Goal: Find specific page/section: Find specific page/section

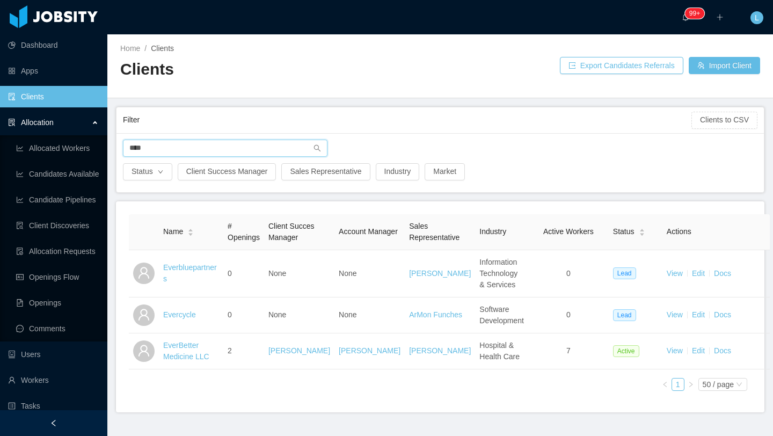
click at [172, 151] on input "****" at bounding box center [225, 148] width 205 height 17
drag, startPoint x: 172, startPoint y: 151, endPoint x: 121, endPoint y: 151, distance: 51.0
click at [121, 151] on div "****" at bounding box center [225, 148] width 215 height 17
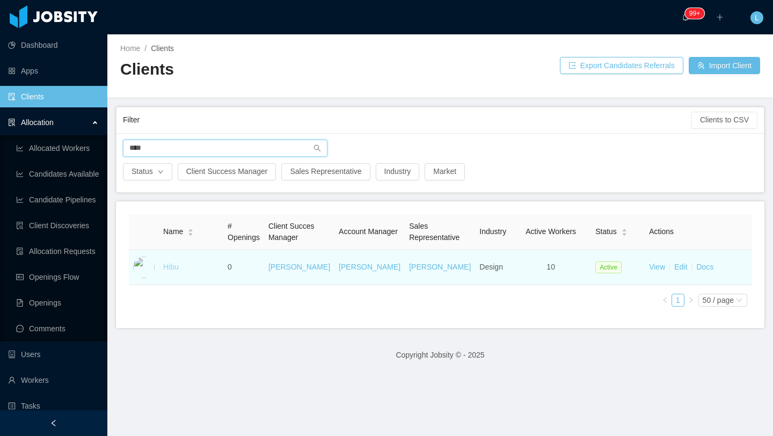
type input "****"
click at [174, 267] on link "Hibu" at bounding box center [171, 267] width 16 height 9
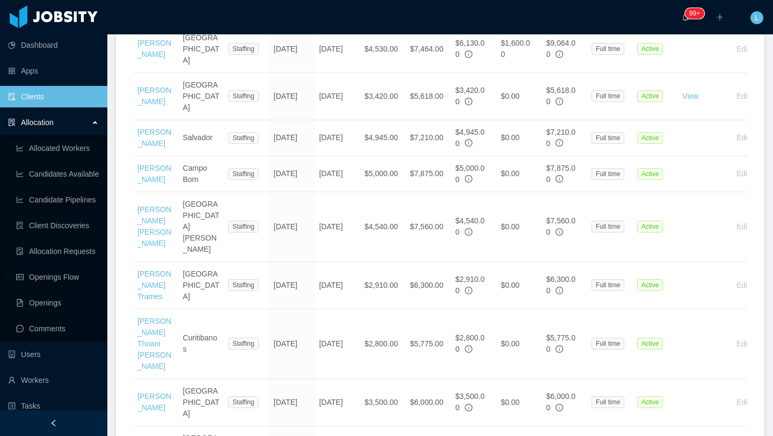
scroll to position [467, 0]
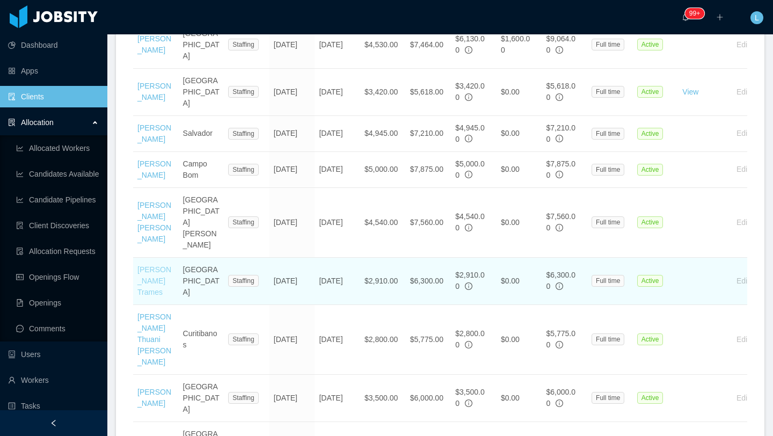
click at [150, 265] on link "[PERSON_NAME] Trames" at bounding box center [154, 280] width 34 height 31
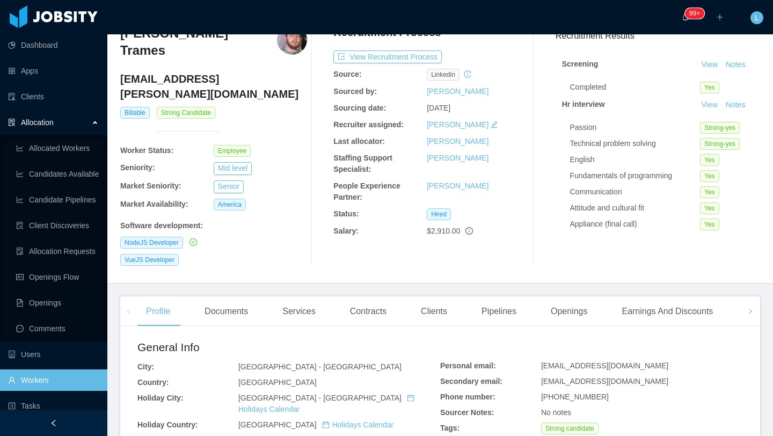
scroll to position [2, 0]
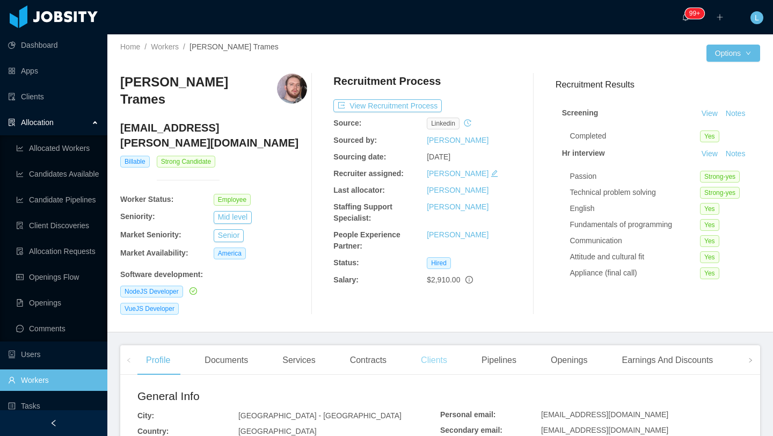
click at [438, 345] on div "Clients" at bounding box center [433, 360] width 43 height 30
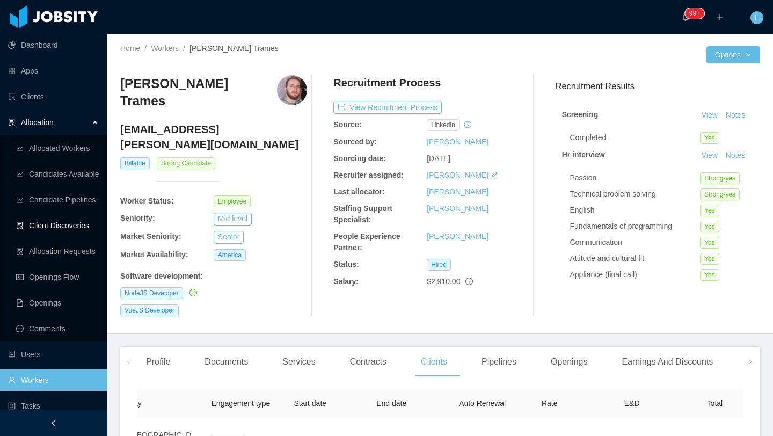
click at [75, 225] on link "Client Discoveries" at bounding box center [57, 225] width 83 height 21
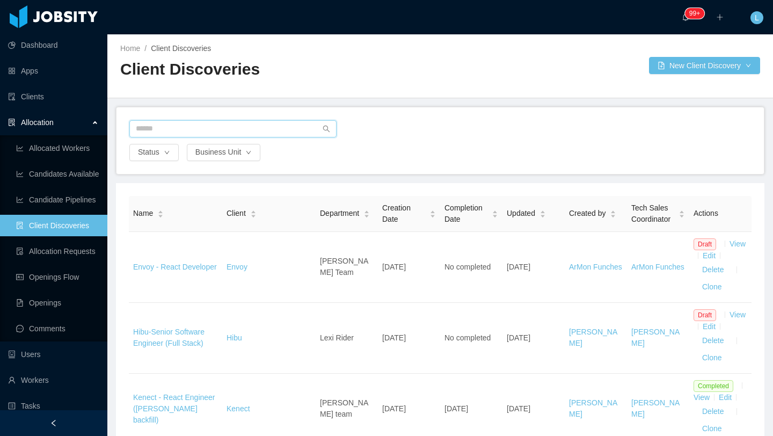
click at [264, 129] on input "text" at bounding box center [232, 128] width 207 height 17
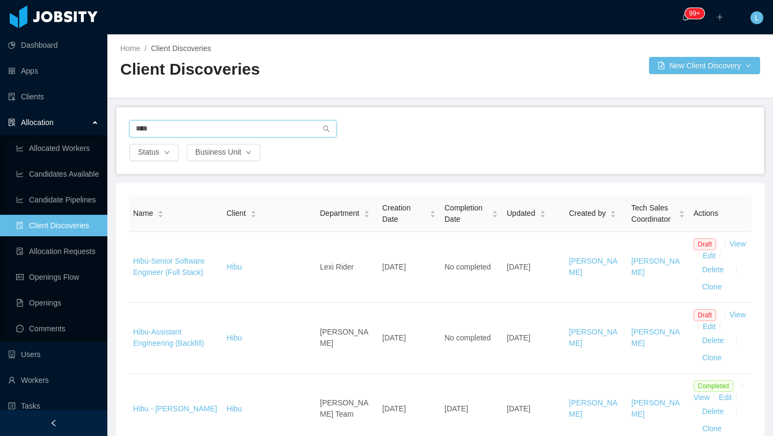
type input "****"
click at [326, 130] on icon "icon: search" at bounding box center [326, 128] width 7 height 7
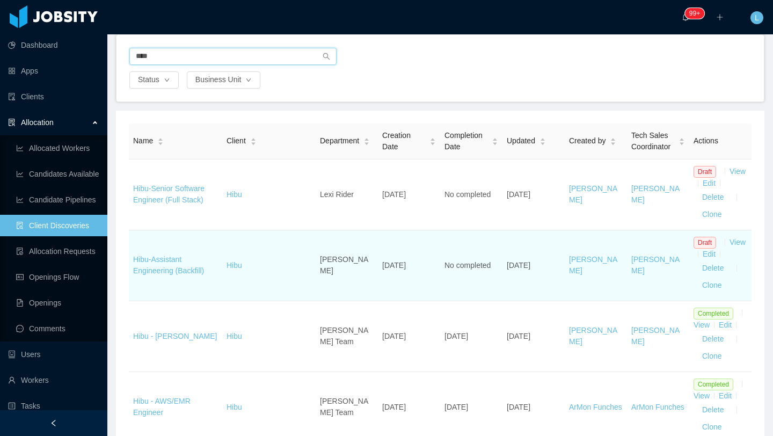
scroll to position [70, 0]
click at [180, 273] on link "Hibu-Assistant Engineering (Backfill)" at bounding box center [168, 267] width 71 height 20
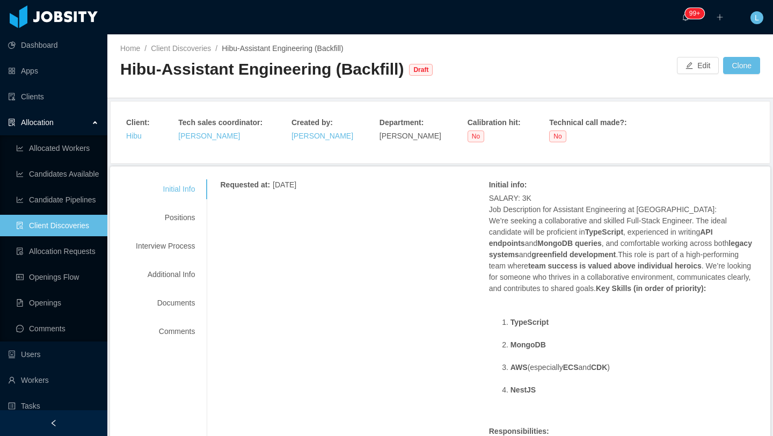
click at [210, 83] on div "Hibu-Assistant Engineering (Backfill) Draft" at bounding box center [280, 74] width 320 height 30
click at [50, 94] on link "Clients" at bounding box center [53, 96] width 91 height 21
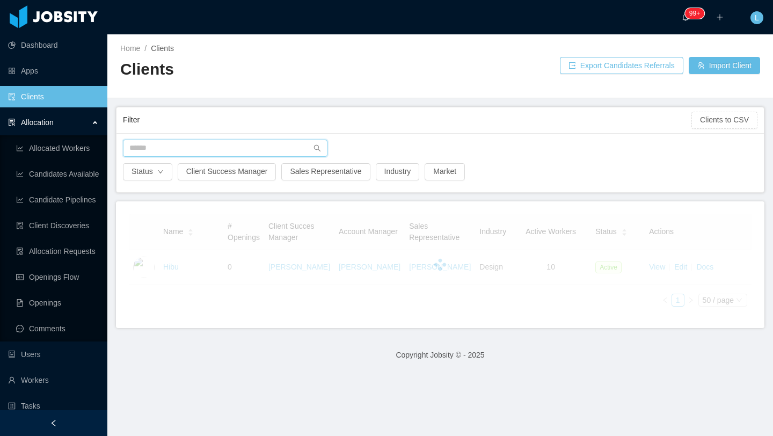
click at [228, 146] on input "text" at bounding box center [225, 148] width 205 height 17
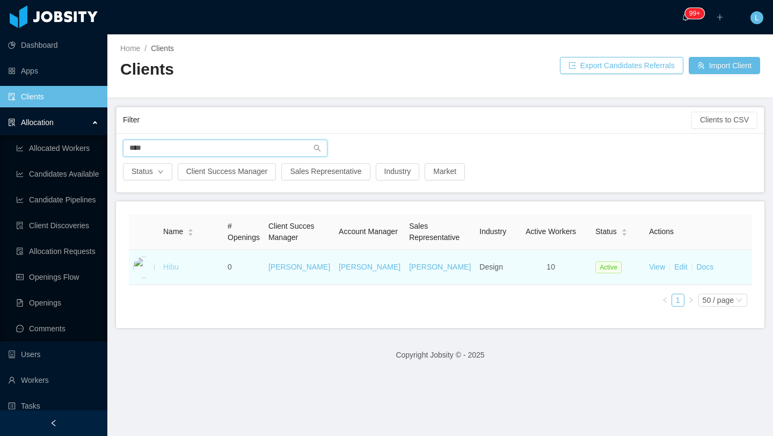
type input "****"
click at [176, 267] on link "Hibu" at bounding box center [171, 267] width 16 height 9
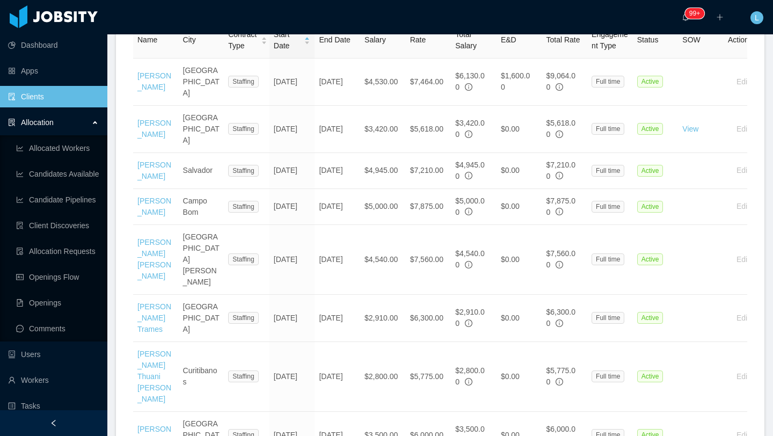
scroll to position [433, 0]
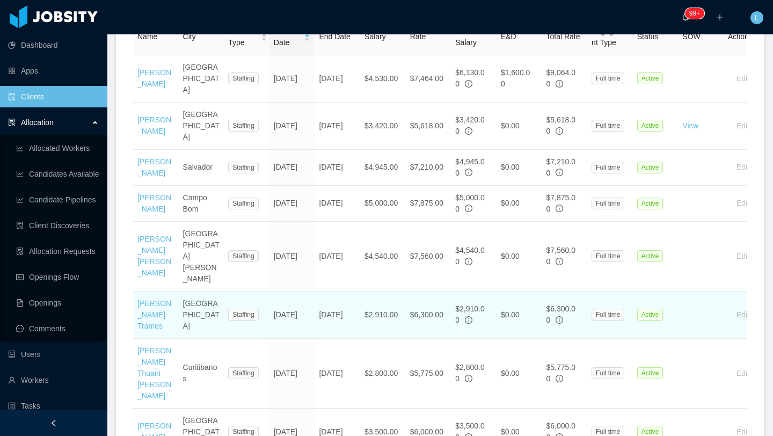
click at [173, 292] on td "[PERSON_NAME] Trames" at bounding box center [156, 315] width 46 height 47
click at [156, 299] on link "[PERSON_NAME] Trames" at bounding box center [154, 314] width 34 height 31
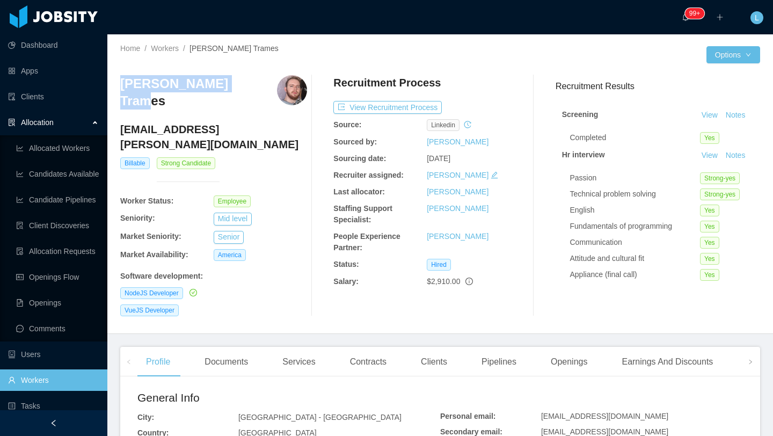
drag, startPoint x: 236, startPoint y: 86, endPoint x: 123, endPoint y: 81, distance: 113.4
click at [123, 81] on div "[PERSON_NAME] Trames" at bounding box center [213, 95] width 187 height 41
copy h3 "[PERSON_NAME] Trames"
